Goal: Information Seeking & Learning: Find specific fact

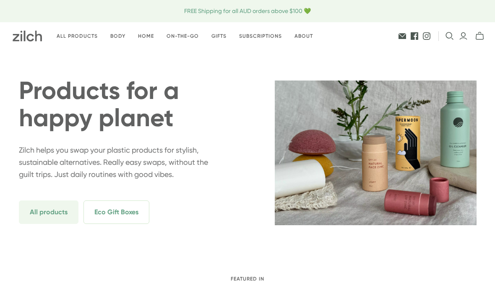
click at [451, 40] on icon "Open search" at bounding box center [450, 36] width 8 height 8
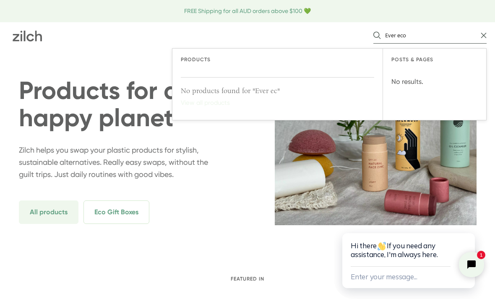
type input "Ever eco"
click at [377, 39] on button "Search" at bounding box center [377, 35] width 8 height 8
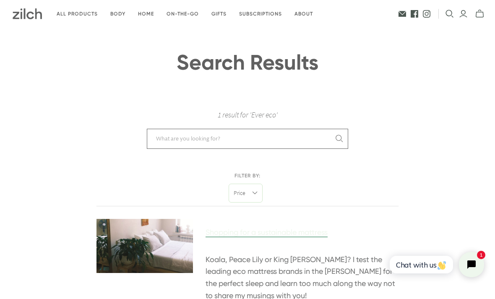
click at [236, 140] on input "text" at bounding box center [244, 139] width 184 height 8
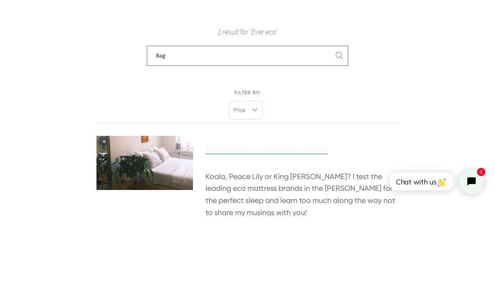
type input "Bag"
click at [339, 135] on button "Search" at bounding box center [340, 139] width 8 height 8
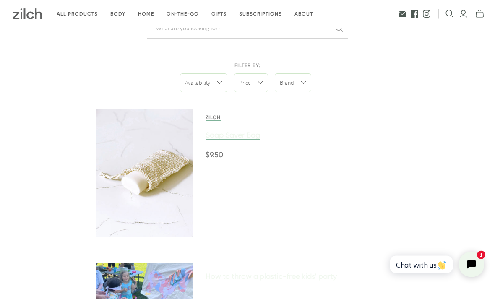
scroll to position [93, 0]
